Goal: Information Seeking & Learning: Compare options

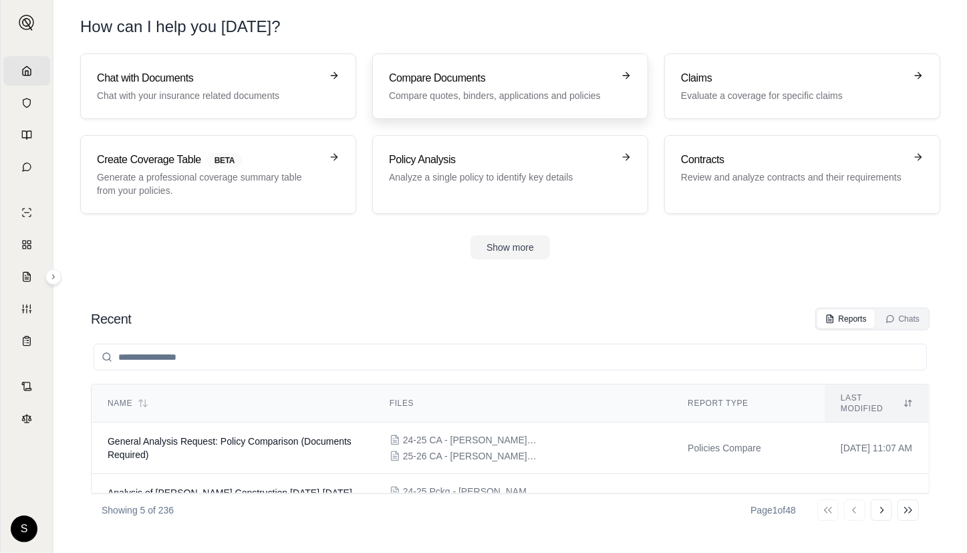
click at [519, 82] on h3 "Compare Documents" at bounding box center [501, 78] width 224 height 16
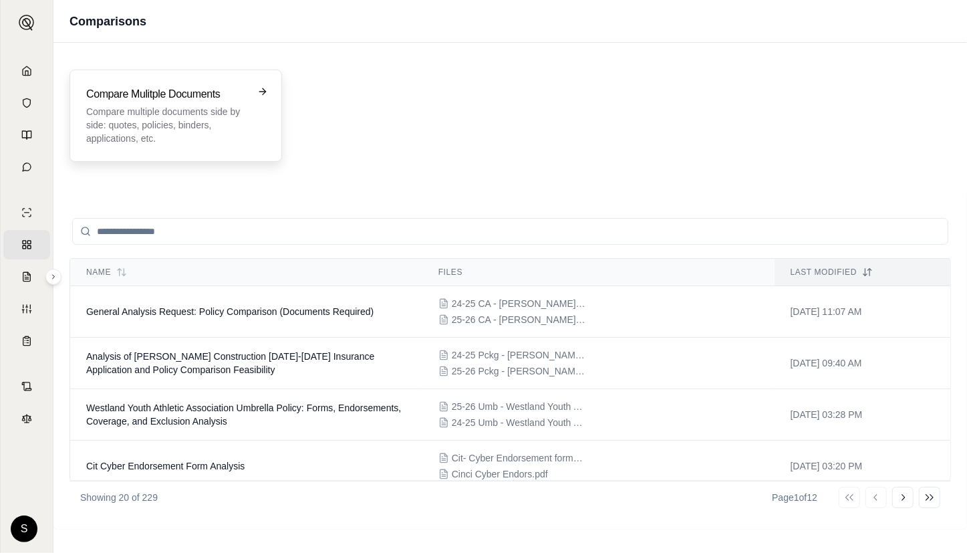
click at [162, 122] on p "Compare multiple documents side by side: quotes, policies, binders, application…" at bounding box center [166, 125] width 160 height 40
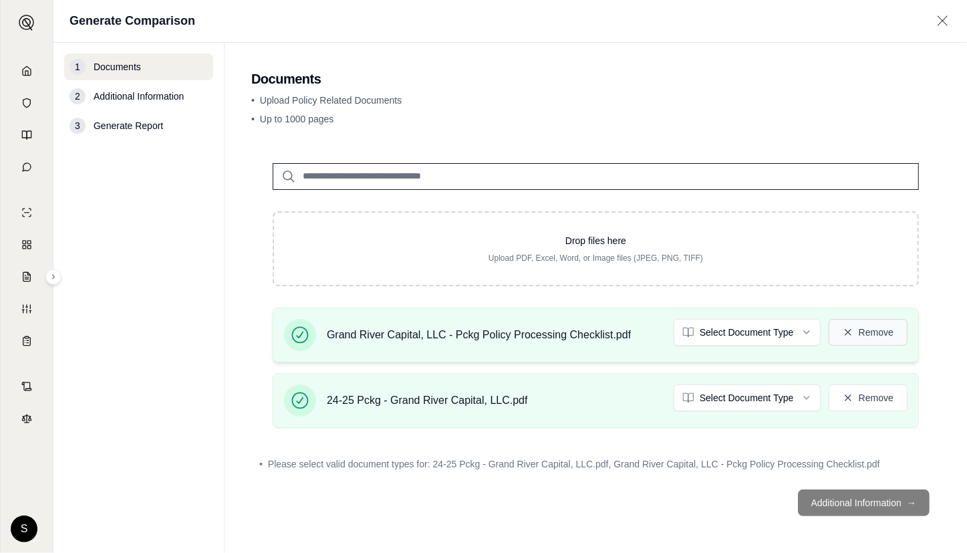
click at [871, 330] on button "Remove" at bounding box center [868, 332] width 79 height 27
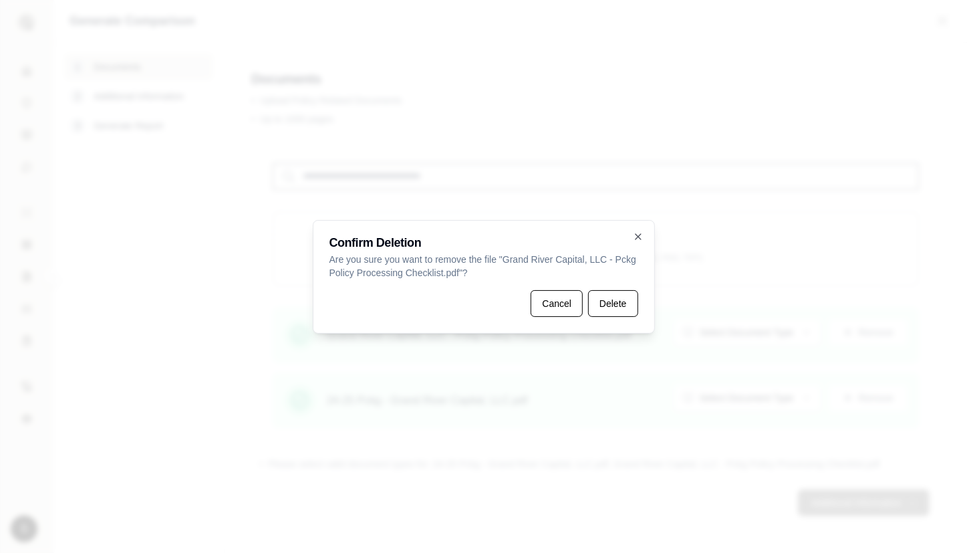
click at [641, 303] on div "Confirm [MEDICAL_DATA] Are you sure you want to remove the file " Grand River C…" at bounding box center [484, 277] width 342 height 114
click at [615, 309] on button "Delete" at bounding box center [612, 303] width 49 height 27
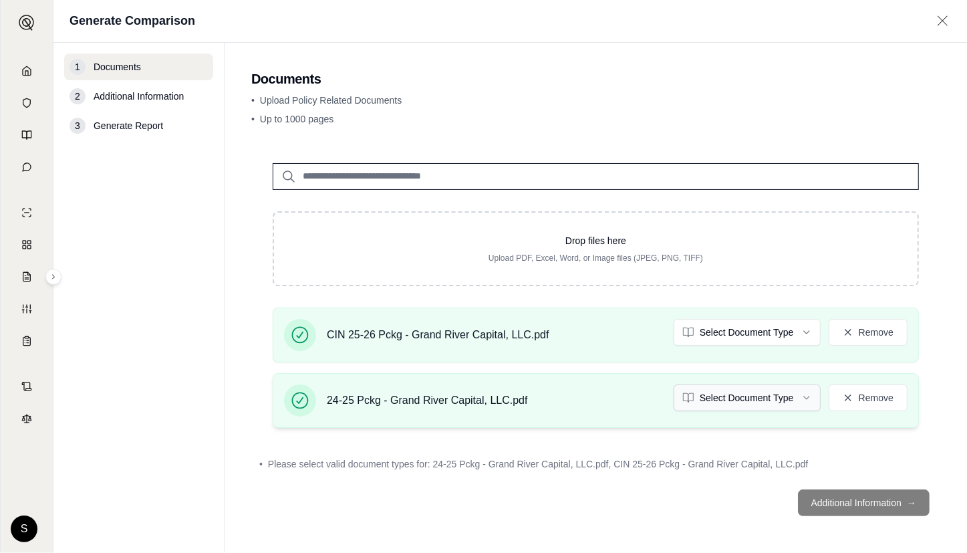
click at [749, 388] on html "Home Vault Prompts Chats Single Policy Comparisons Claims Custom Report Coverag…" at bounding box center [483, 276] width 967 height 553
click at [752, 337] on html "Home Vault Prompts Chats Single Policy Comparisons Claims Custom Report Coverag…" at bounding box center [483, 276] width 967 height 553
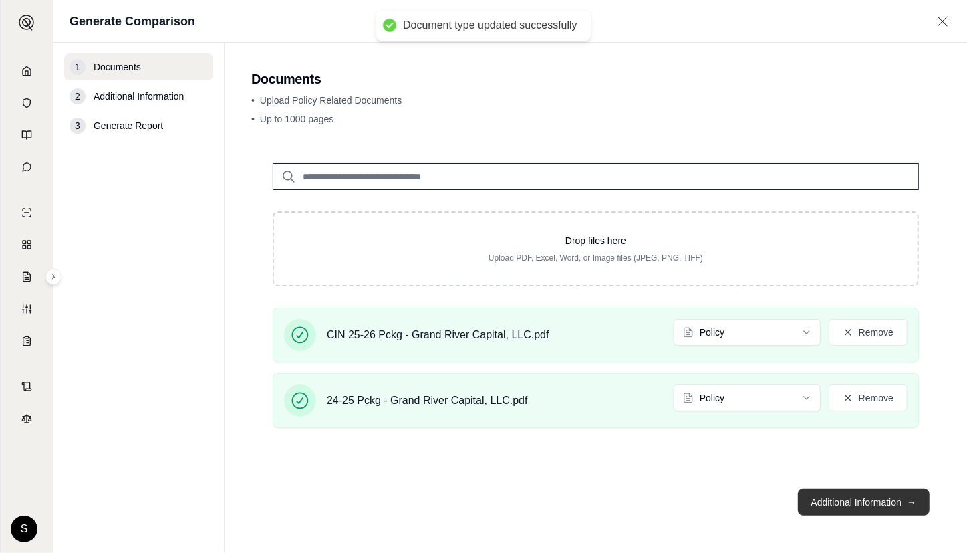
click at [856, 498] on button "Additional Information →" at bounding box center [864, 502] width 132 height 27
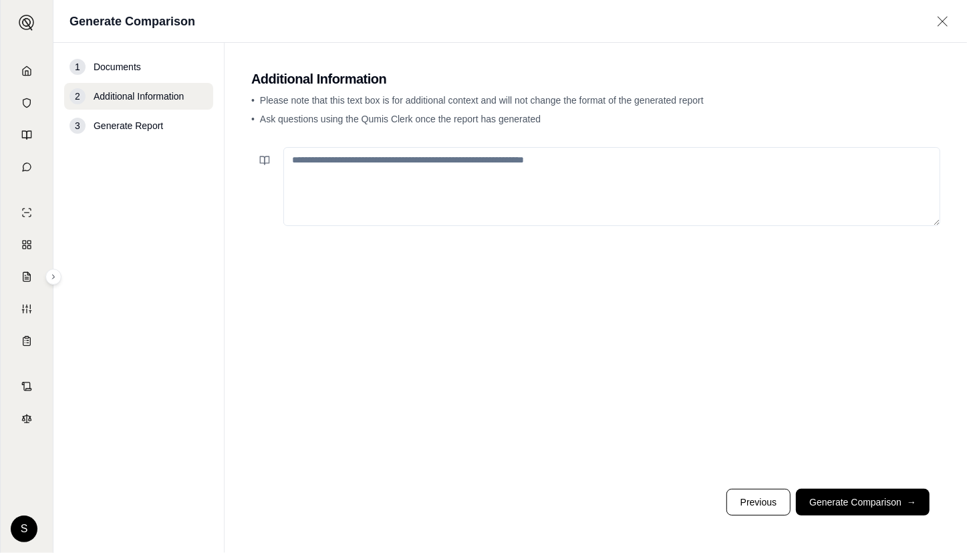
click at [418, 168] on textarea at bounding box center [611, 186] width 657 height 79
paste textarea "**********"
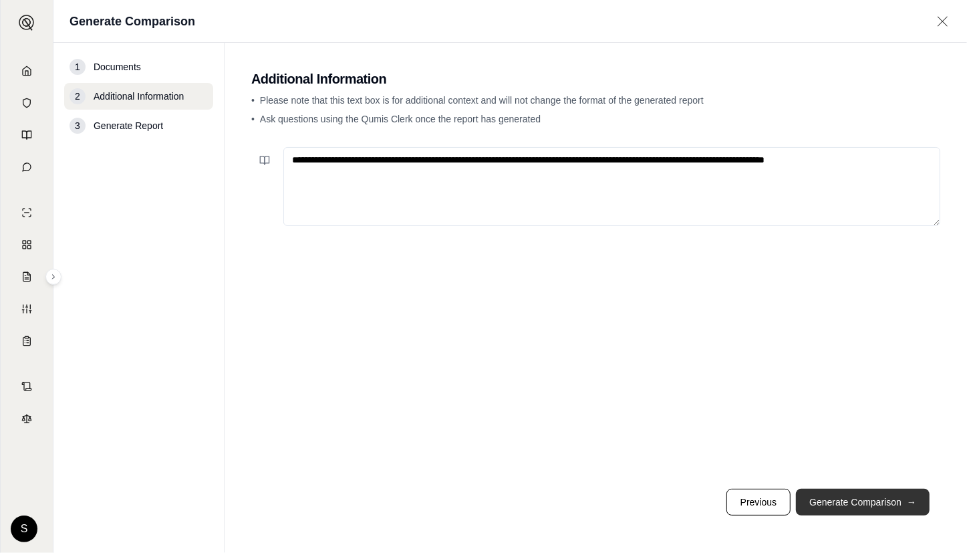
type textarea "**********"
click at [868, 500] on button "Generate Comparison →" at bounding box center [863, 502] width 134 height 27
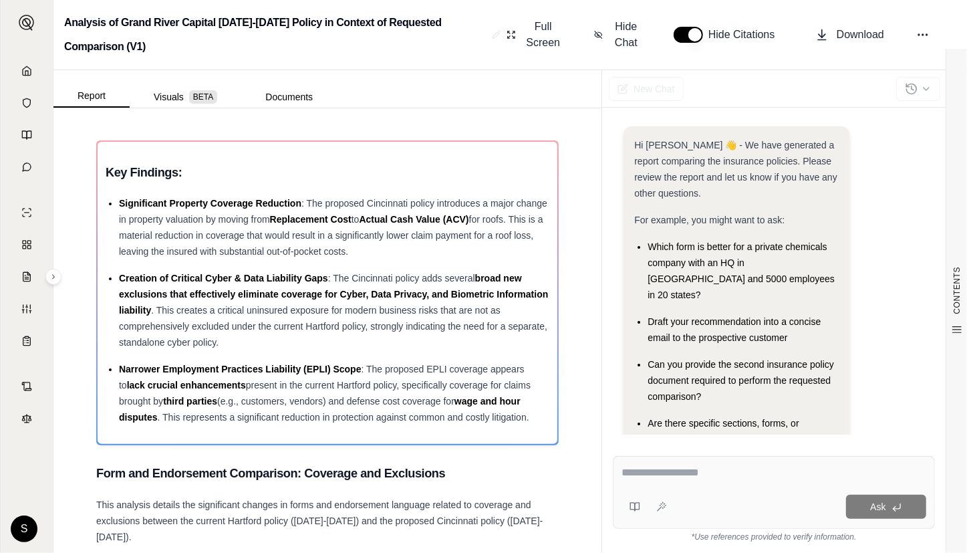
scroll to position [87, 0]
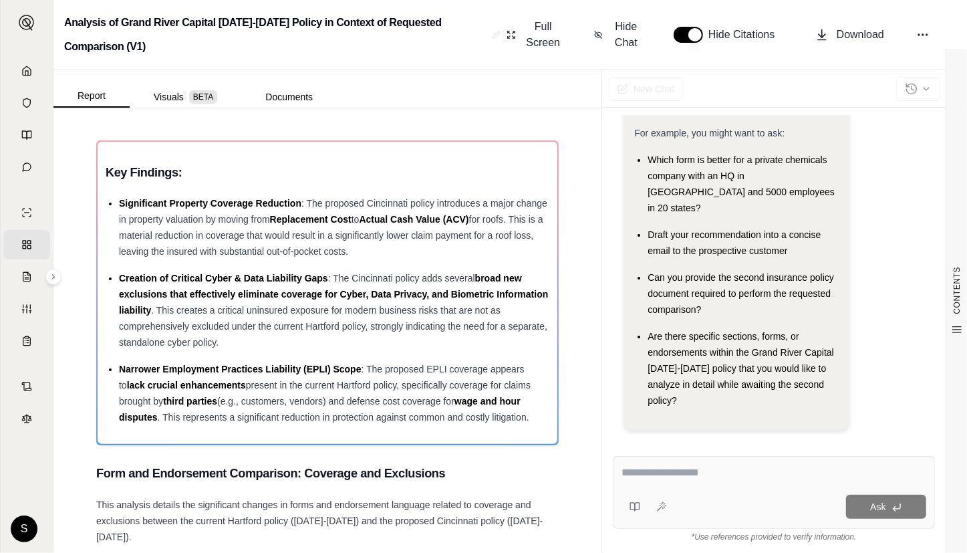
click at [628, 478] on textarea at bounding box center [774, 473] width 305 height 16
paste textarea "**********"
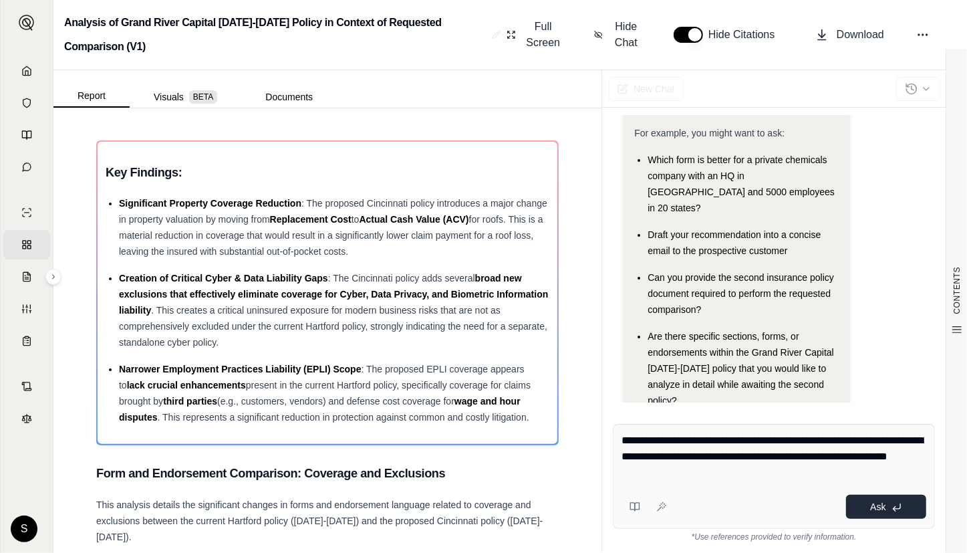
type textarea "**********"
click at [889, 512] on button "Ask" at bounding box center [886, 507] width 80 height 24
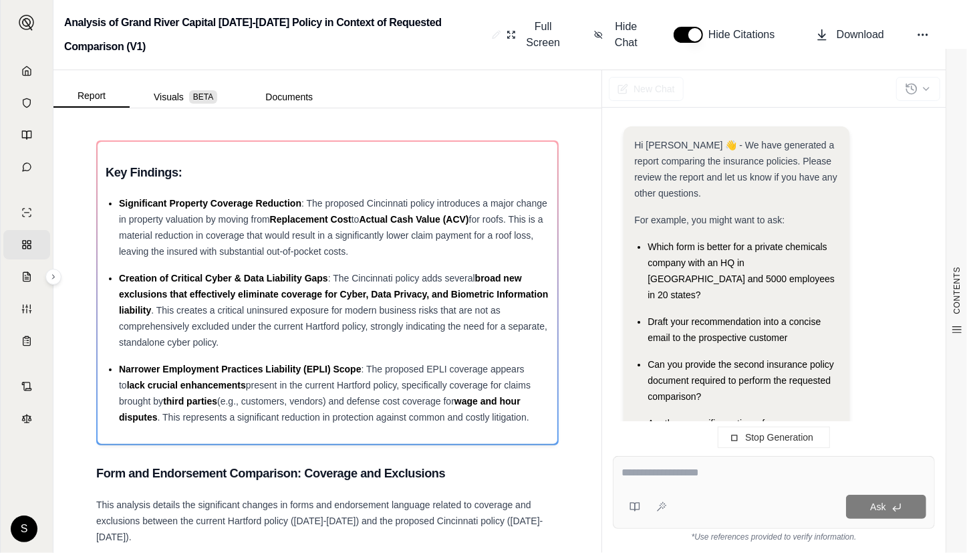
scroll to position [263, 0]
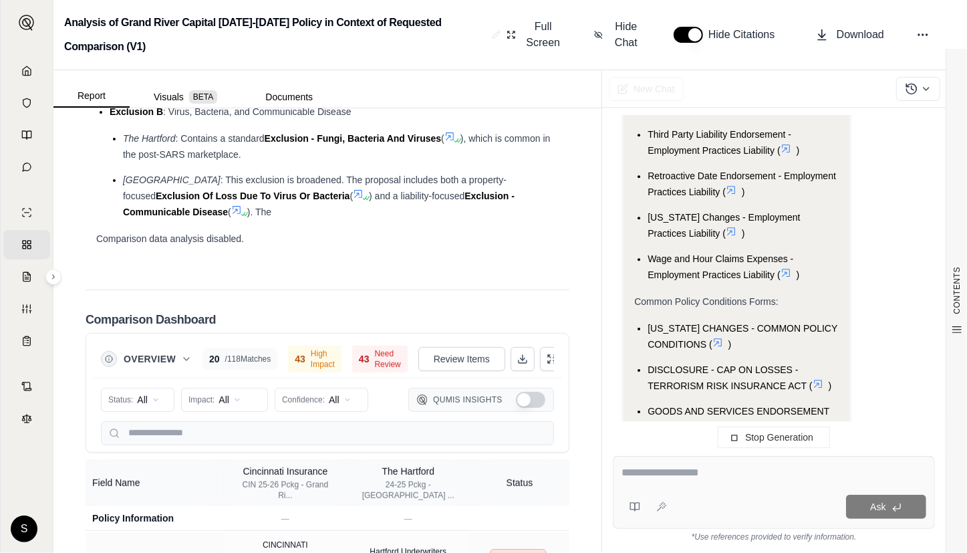
scroll to position [3950, 0]
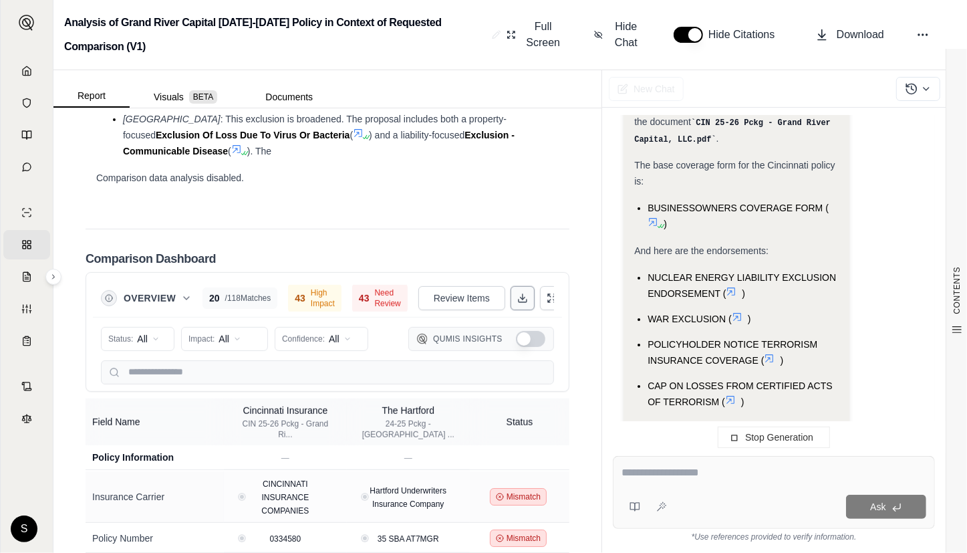
click at [519, 299] on icon at bounding box center [523, 300] width 8 height 3
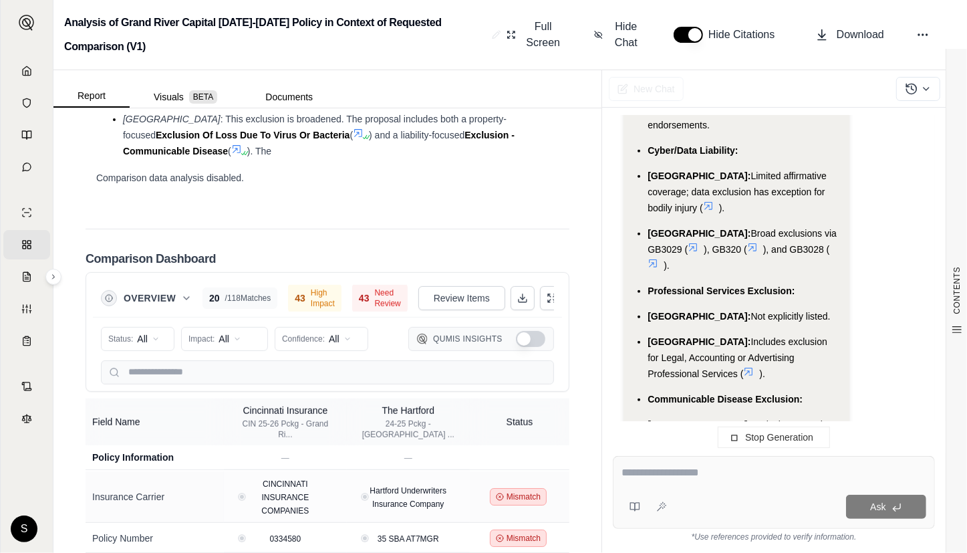
scroll to position [0, 0]
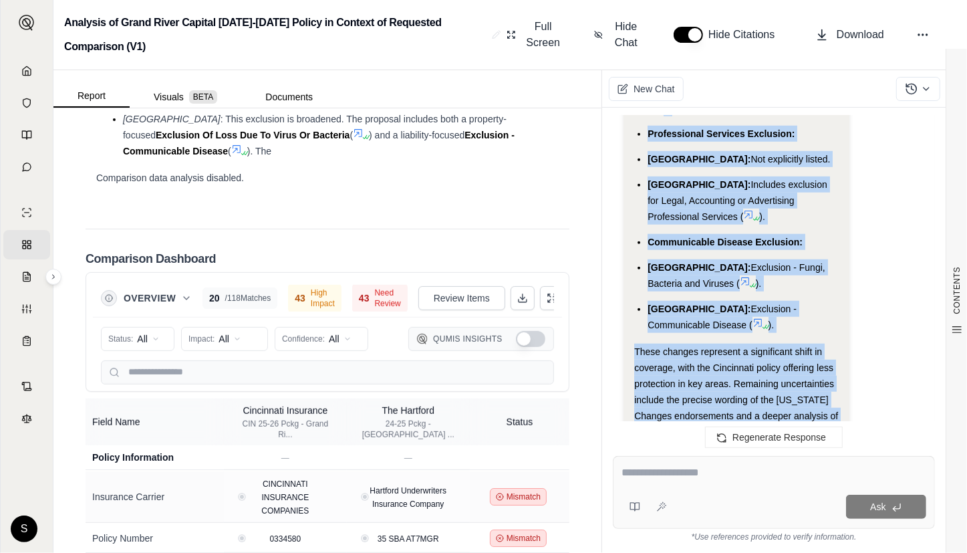
drag, startPoint x: 634, startPoint y: 271, endPoint x: 741, endPoint y: 336, distance: 124.5
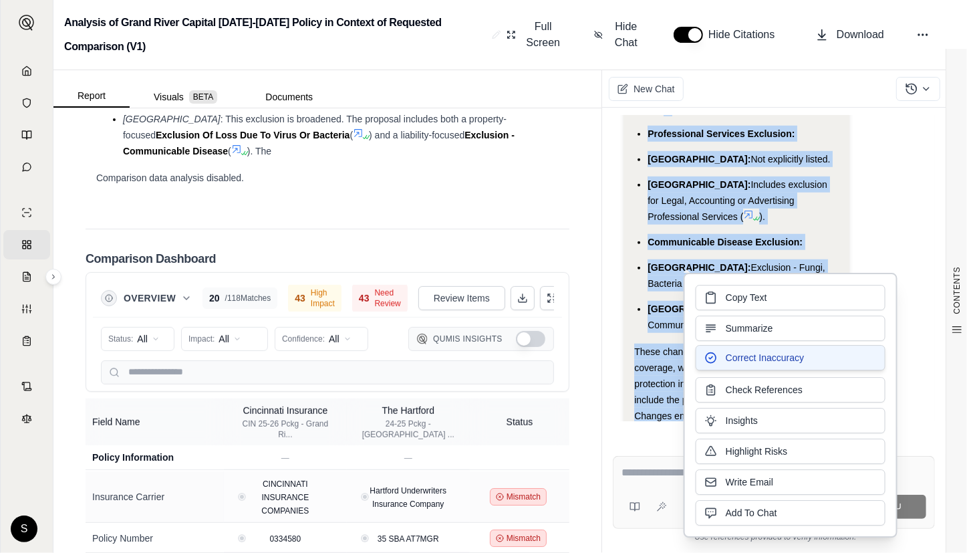
copy div "Here's a detailed comparison of the changes in forms and endorsement language r…"
